Goal: Register for event/course

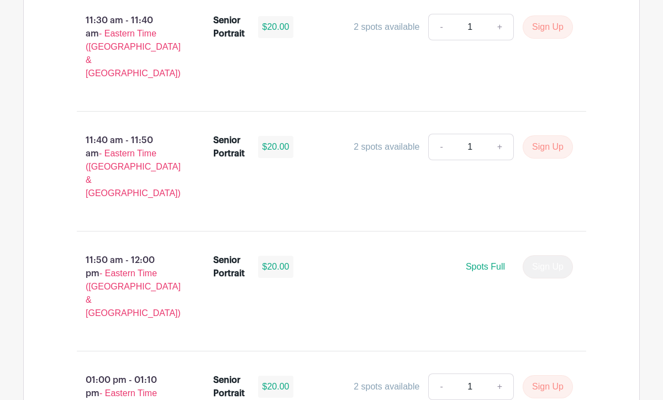
scroll to position [3357, 0]
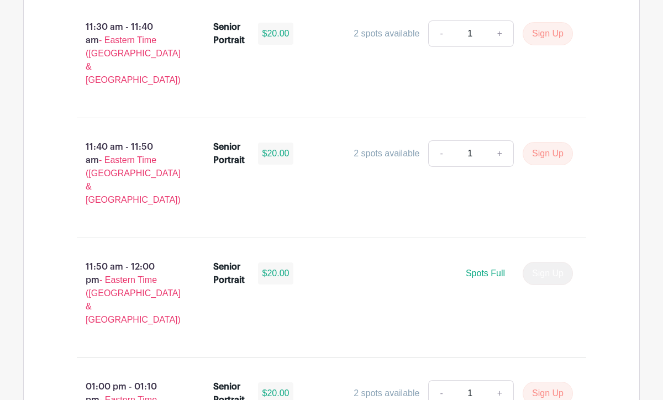
scroll to position [3327, 0]
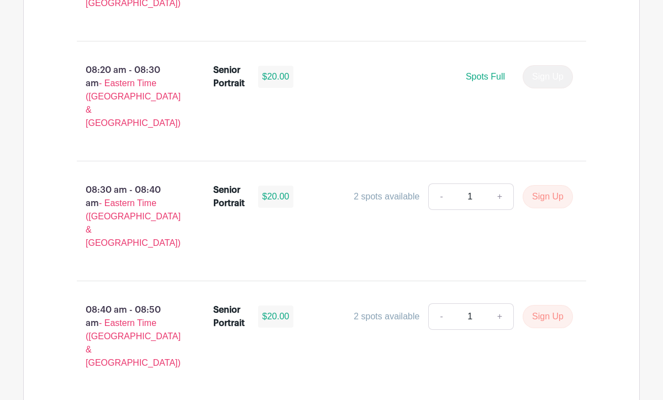
scroll to position [1015, 0]
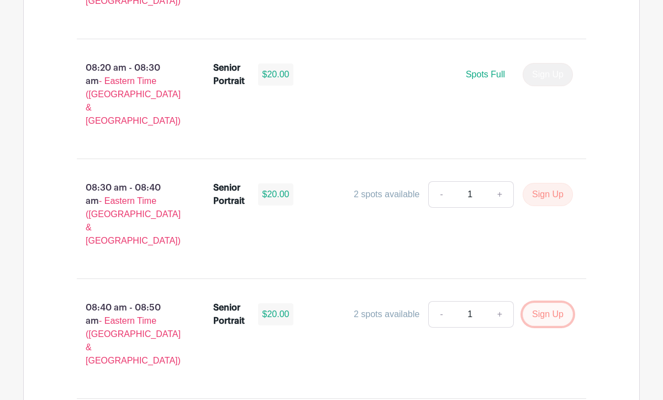
click at [547, 303] on button "Sign Up" at bounding box center [548, 314] width 50 height 23
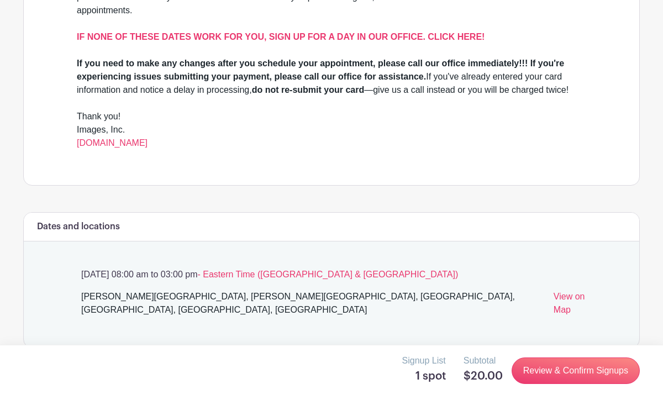
scroll to position [404, 0]
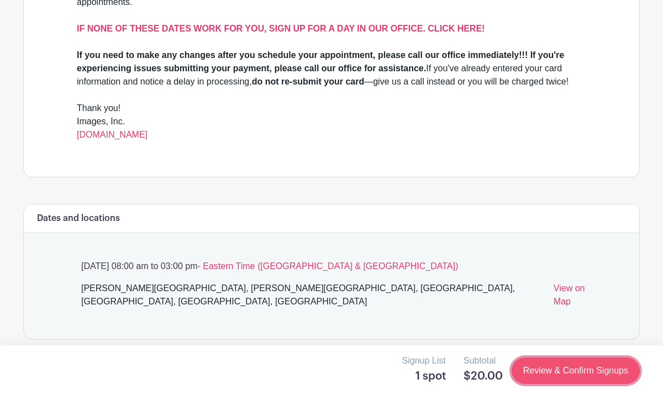
click at [567, 366] on link "Review & Confirm Signups" at bounding box center [575, 370] width 128 height 27
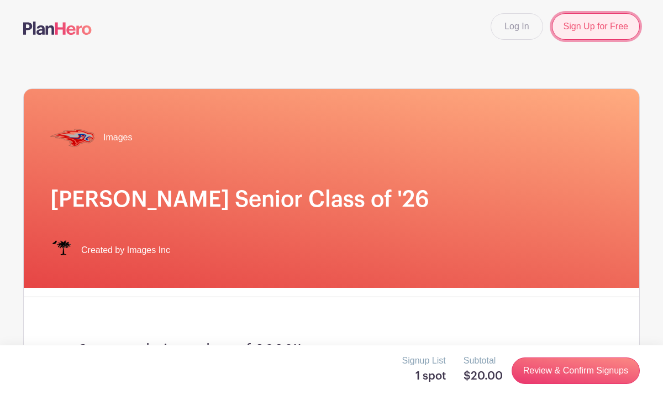
click at [598, 21] on link "Sign Up for Free" at bounding box center [596, 26] width 88 height 27
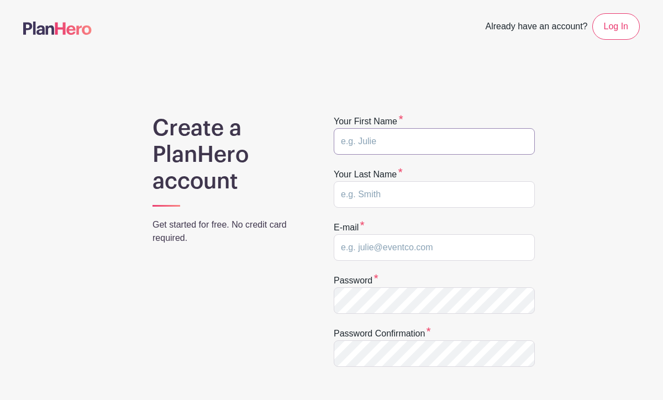
click at [441, 144] on input "text" at bounding box center [434, 141] width 201 height 27
type input "Kaden"
click at [392, 202] on input "text" at bounding box center [434, 194] width 201 height 27
type input "[PERSON_NAME]"
click at [408, 247] on input "email" at bounding box center [434, 247] width 201 height 27
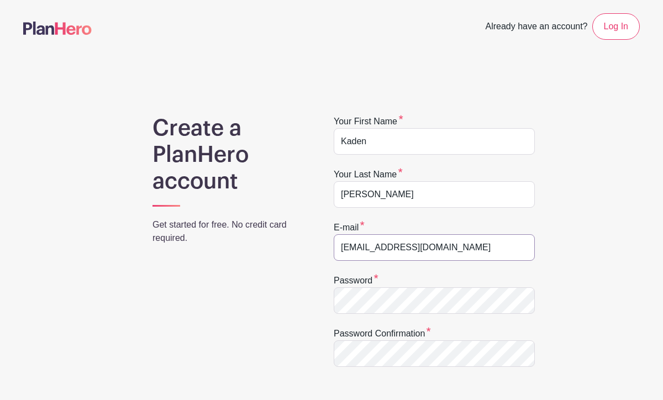
type input "[EMAIL_ADDRESS][DOMAIN_NAME]"
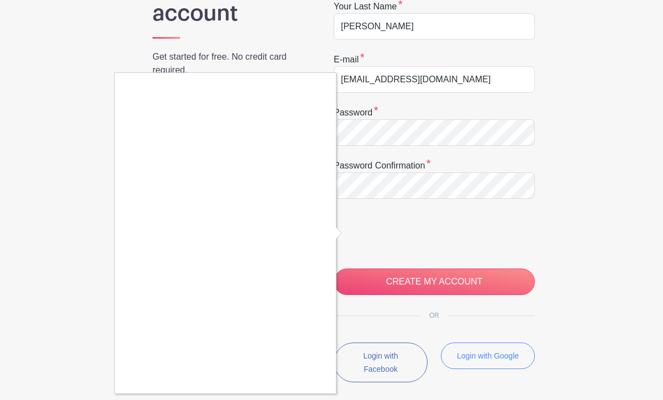
scroll to position [168, 0]
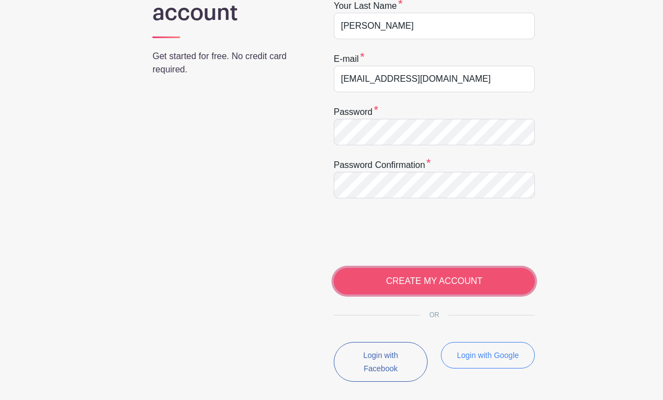
click at [475, 275] on input "CREATE MY ACCOUNT" at bounding box center [434, 281] width 201 height 27
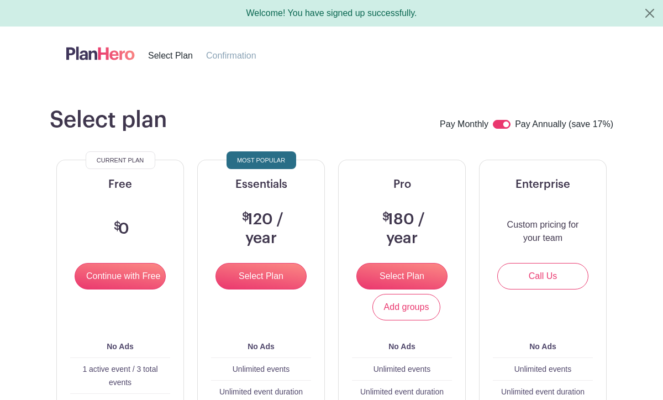
click at [359, 132] on div "Select plan Pay Monthly Pay Annually (save 17%)" at bounding box center [331, 120] width 563 height 27
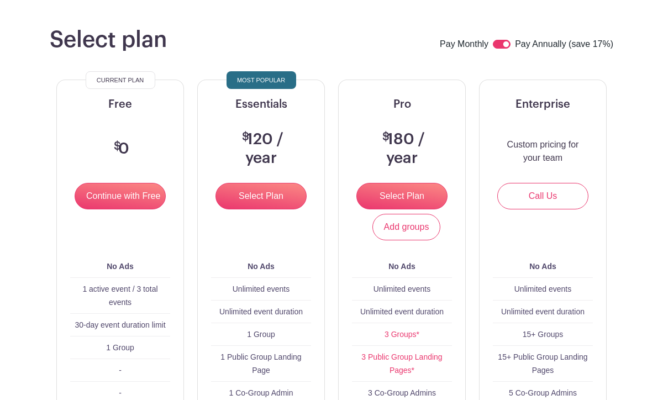
scroll to position [69, 0]
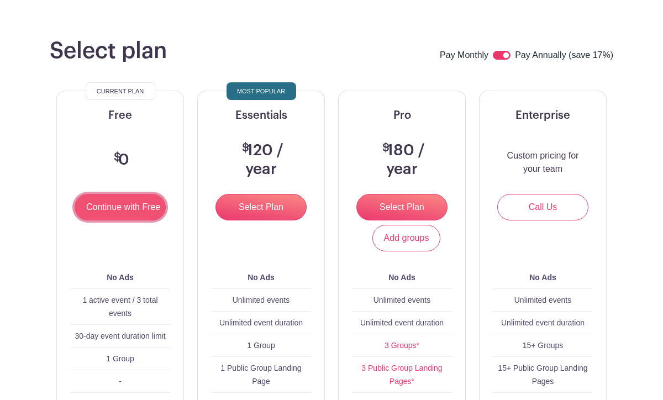
click at [149, 204] on input "Continue with Free" at bounding box center [120, 207] width 91 height 27
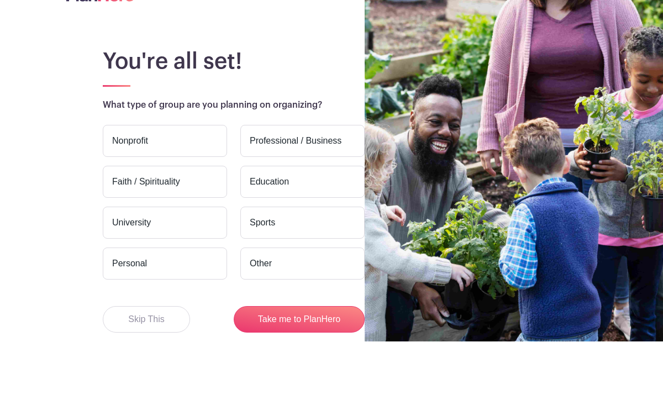
scroll to position [60, 0]
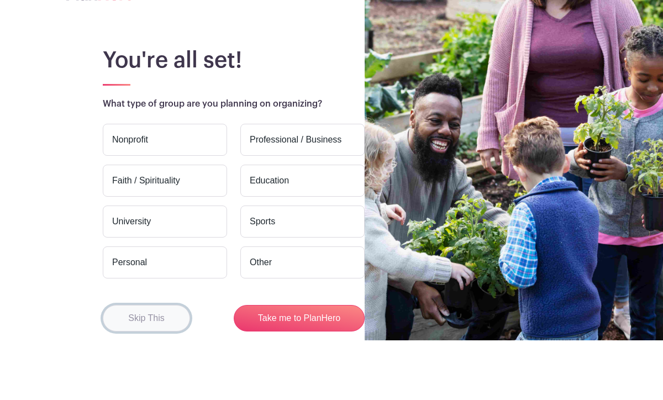
click at [119, 318] on button "Skip This" at bounding box center [146, 318] width 87 height 27
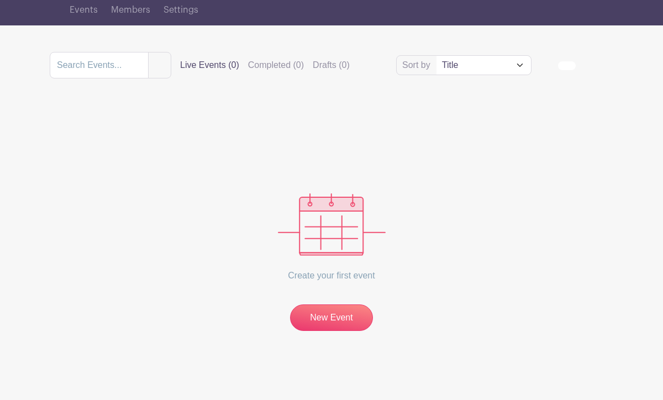
scroll to position [88, 0]
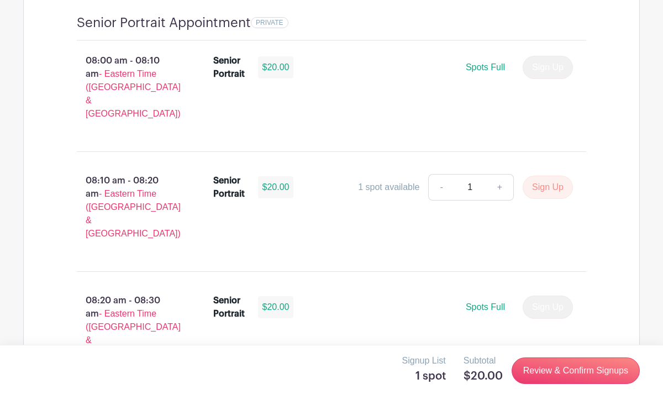
scroll to position [772, 0]
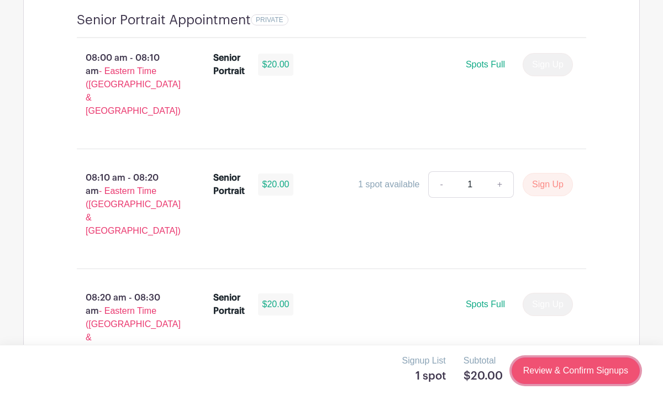
click at [581, 366] on link "Review & Confirm Signups" at bounding box center [575, 370] width 128 height 27
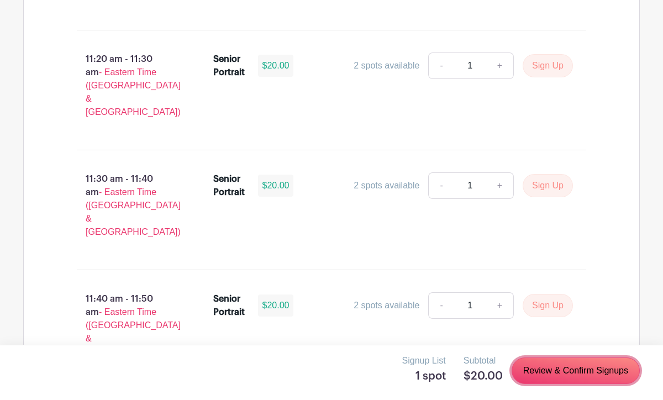
scroll to position [3189, 0]
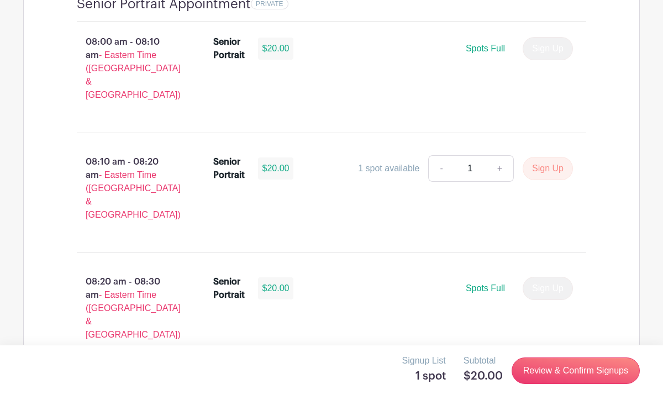
scroll to position [787, 0]
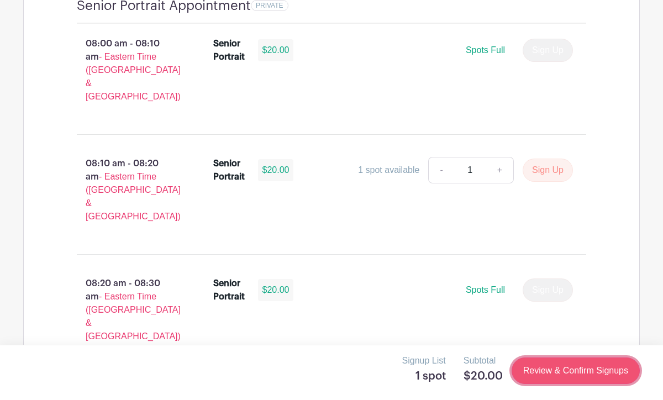
click at [551, 368] on link "Review & Confirm Signups" at bounding box center [575, 370] width 128 height 27
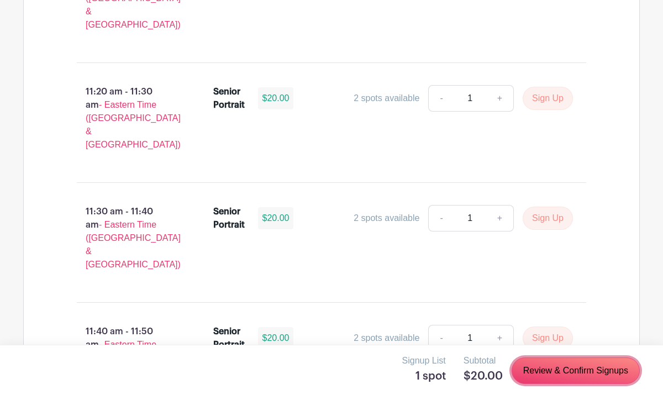
scroll to position [3136, 0]
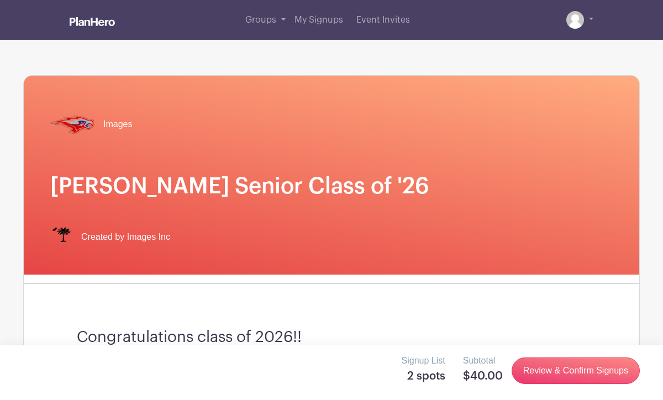
click at [540, 127] on div "Images" at bounding box center [331, 124] width 562 height 44
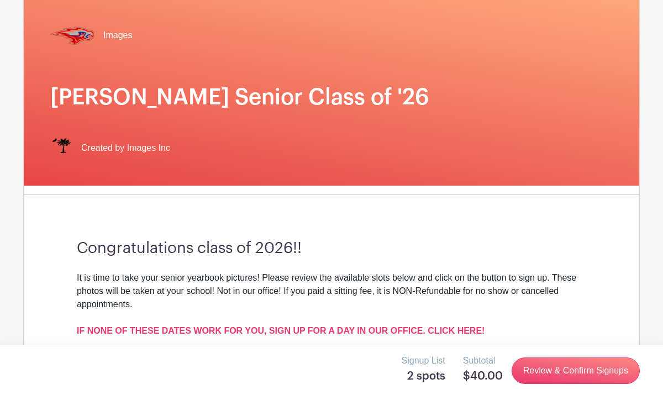
scroll to position [83, 0]
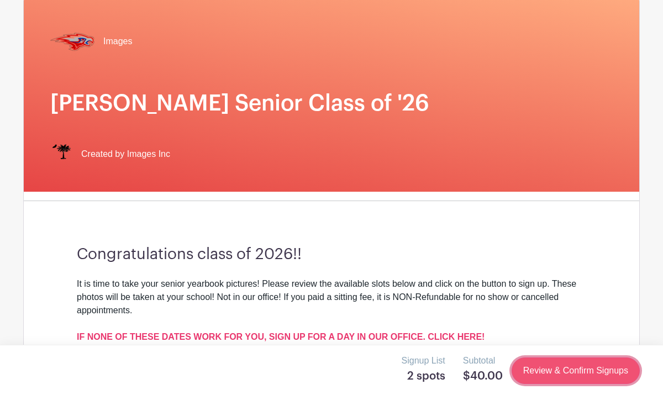
click at [573, 370] on link "Review & Confirm Signups" at bounding box center [575, 370] width 128 height 27
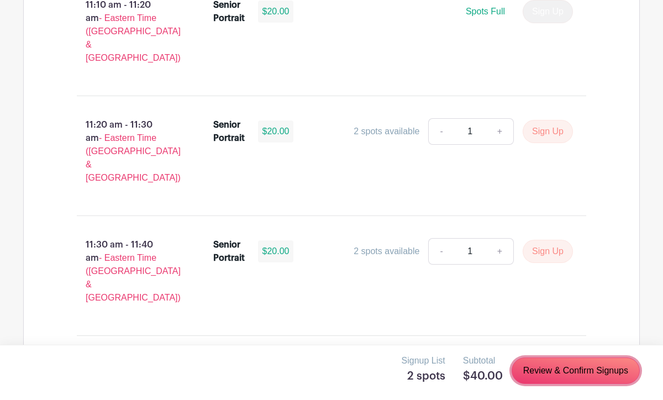
scroll to position [3069, 0]
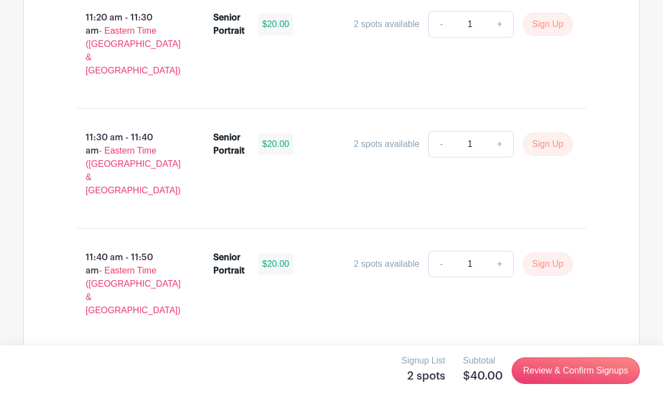
scroll to position [3209, 0]
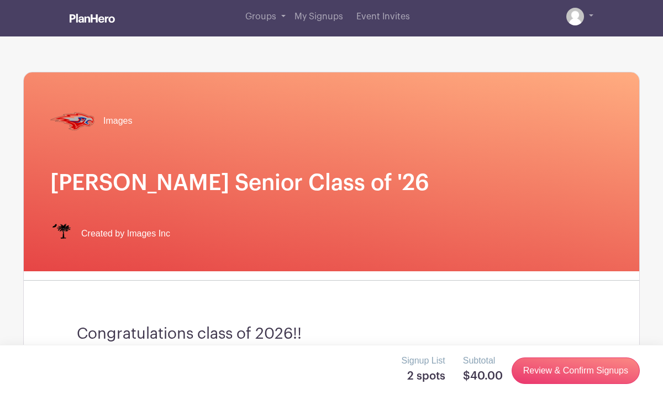
scroll to position [0, 0]
